Goal: Information Seeking & Learning: Find specific fact

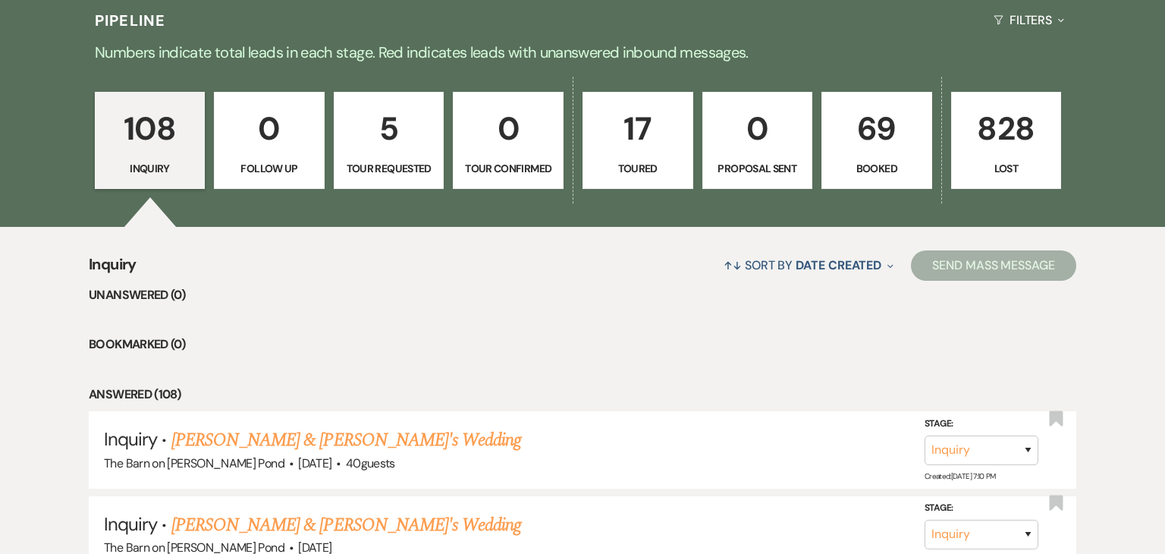
click at [892, 168] on p "Booked" at bounding box center [876, 168] width 91 height 17
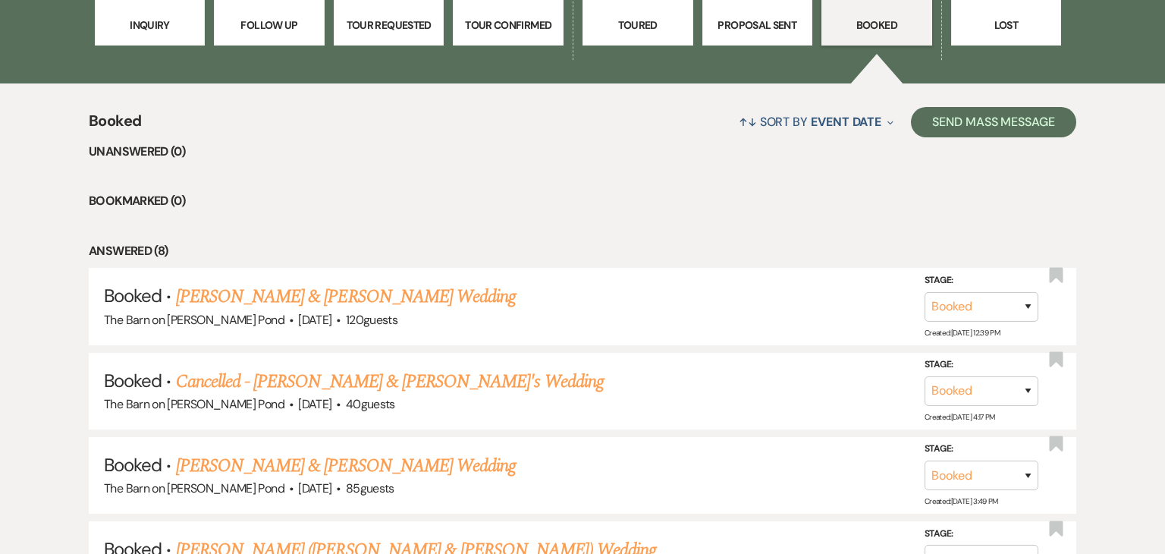
scroll to position [513, 0]
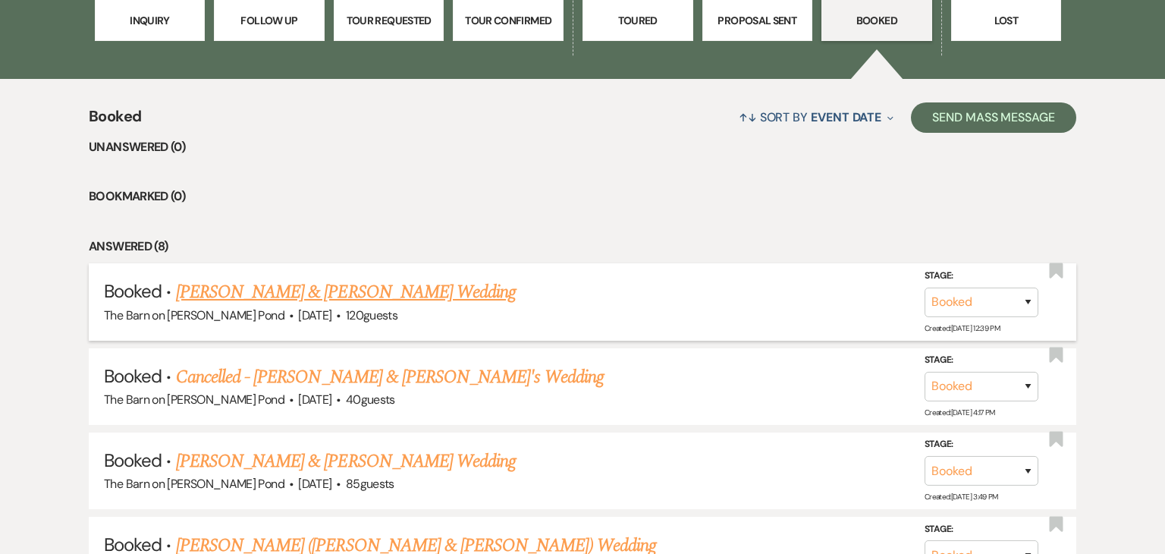
click at [454, 296] on link "[PERSON_NAME] & [PERSON_NAME] Wedding" at bounding box center [346, 291] width 340 height 27
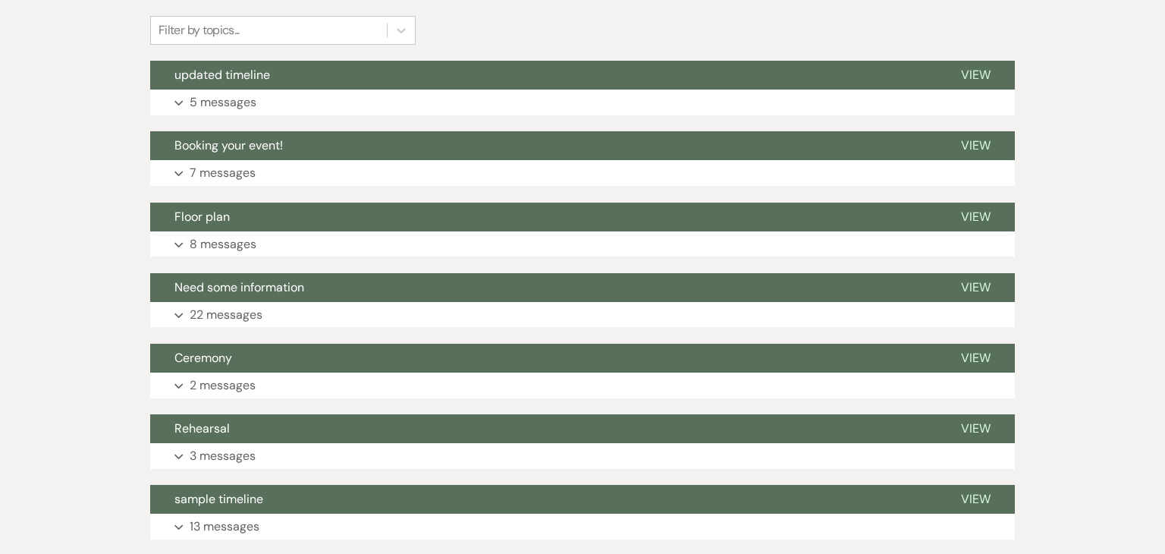
scroll to position [376, 0]
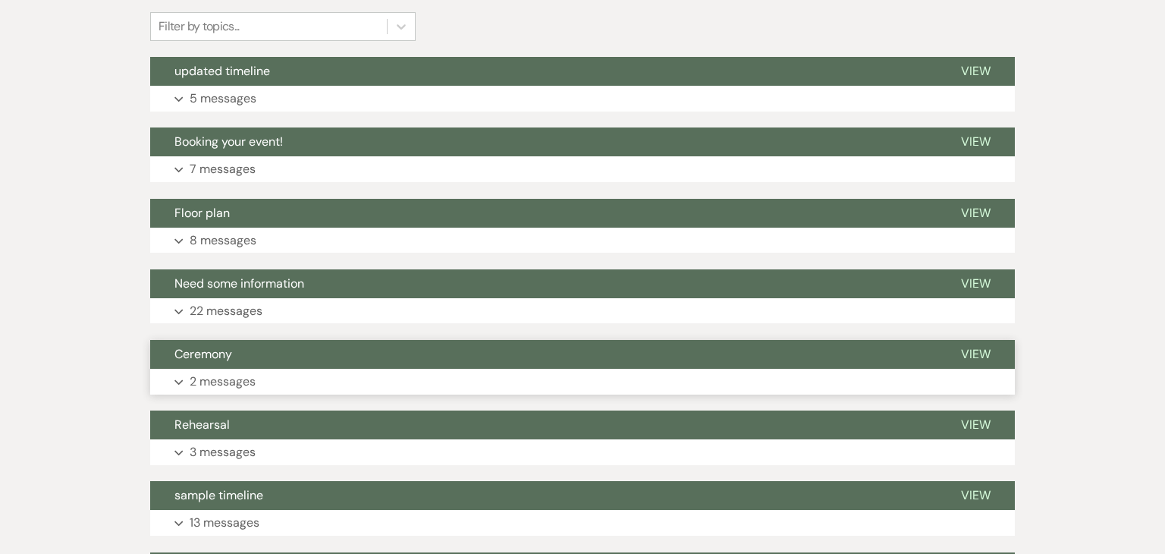
click at [484, 362] on button "Ceremony" at bounding box center [543, 354] width 787 height 29
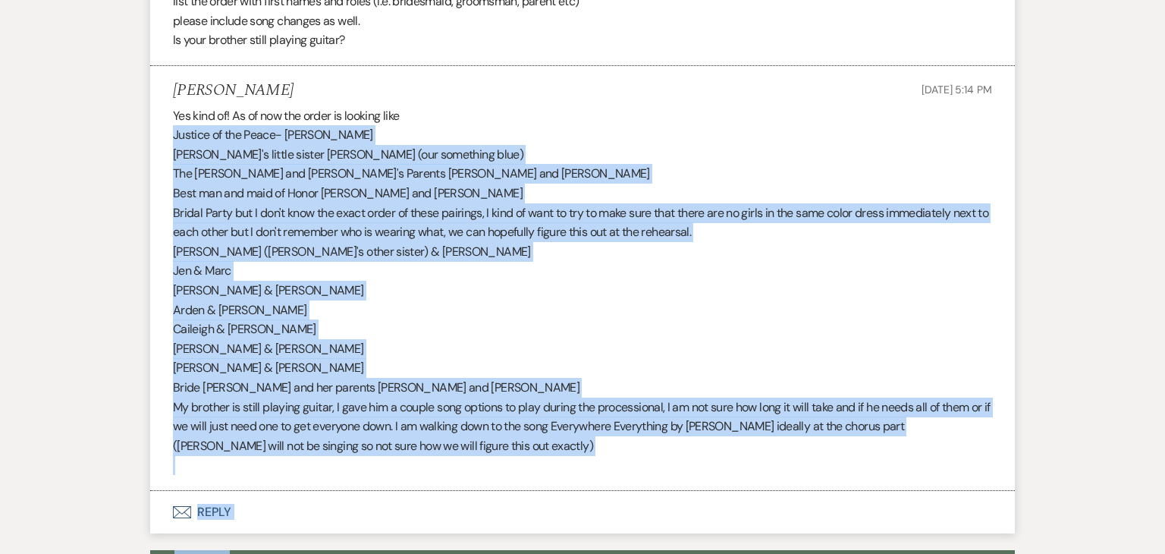
scroll to position [884, 0]
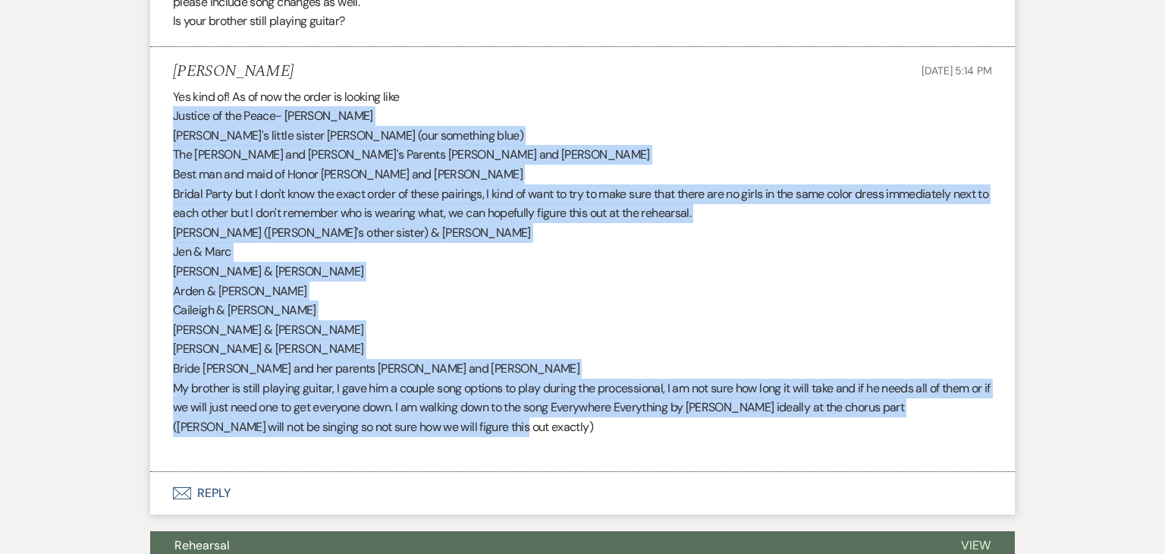
drag, startPoint x: 175, startPoint y: 240, endPoint x: 486, endPoint y: 432, distance: 365.2
click at [486, 432] on div "Yes kind of! As of now the order is looking like Justice of the Peace- [PERSON_…" at bounding box center [582, 271] width 819 height 369
copy div "Justice of the Peace- [PERSON_NAME] [PERSON_NAME]'s little sister [PERSON_NAME]…"
